Goal: Entertainment & Leisure: Consume media (video, audio)

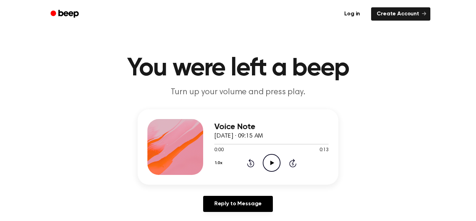
click at [273, 162] on icon "Play Audio" at bounding box center [272, 163] width 18 height 18
click at [273, 162] on icon at bounding box center [272, 162] width 4 height 5
click at [268, 163] on icon "Play Audio" at bounding box center [272, 163] width 18 height 18
click at [274, 161] on icon "Play Audio" at bounding box center [272, 163] width 18 height 18
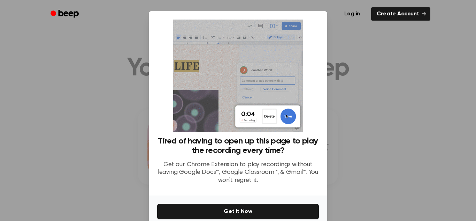
click at [360, 43] on div at bounding box center [238, 110] width 476 height 221
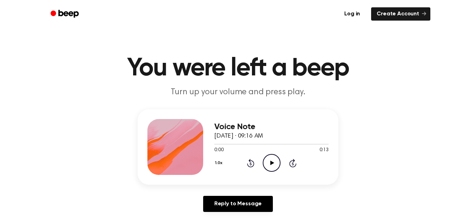
click at [269, 163] on icon "Play Audio" at bounding box center [272, 163] width 18 height 18
click at [266, 161] on icon "Play Audio" at bounding box center [272, 163] width 18 height 18
click at [251, 162] on icon at bounding box center [251, 163] width 2 height 3
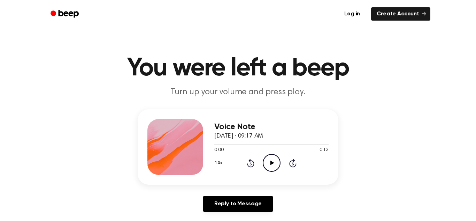
click at [267, 159] on icon "Play Audio" at bounding box center [272, 163] width 18 height 18
click at [275, 164] on icon "Play Audio" at bounding box center [272, 163] width 18 height 18
click at [268, 158] on icon "Play Audio" at bounding box center [272, 163] width 18 height 18
click at [273, 167] on icon "Play Audio" at bounding box center [272, 163] width 18 height 18
click at [266, 160] on icon "Play Audio" at bounding box center [272, 163] width 18 height 18
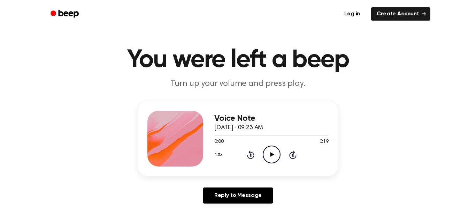
scroll to position [26, 0]
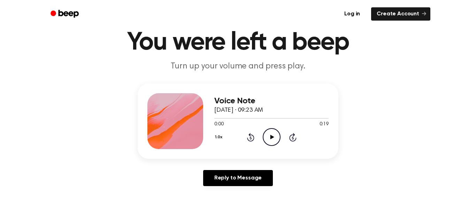
click at [270, 137] on icon at bounding box center [272, 137] width 4 height 5
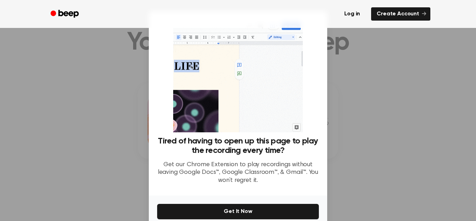
click at [362, 68] on div at bounding box center [238, 110] width 476 height 221
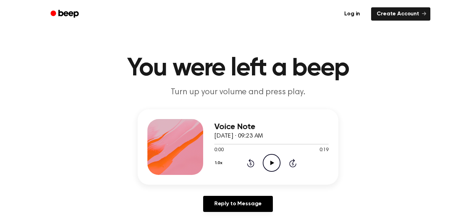
click at [270, 163] on icon at bounding box center [272, 162] width 4 height 5
click at [270, 165] on icon "Play Audio" at bounding box center [272, 163] width 18 height 18
click at [271, 159] on icon "Play Audio" at bounding box center [272, 163] width 18 height 18
click at [272, 159] on icon "Play Audio" at bounding box center [272, 163] width 18 height 18
click at [274, 165] on icon "Play Audio" at bounding box center [272, 163] width 18 height 18
